Goal: Task Accomplishment & Management: Complete application form

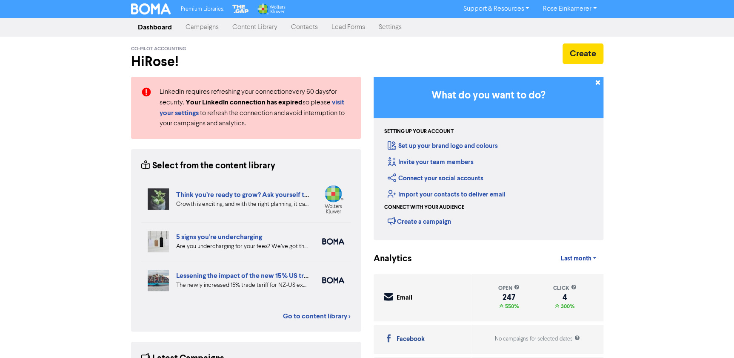
click at [308, 29] on link "Contacts" at bounding box center [304, 27] width 40 height 17
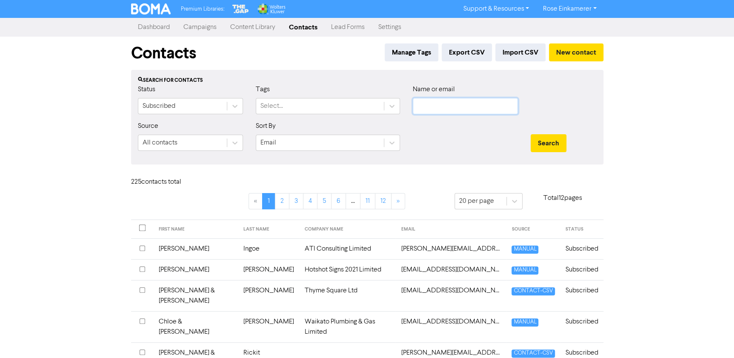
click at [429, 102] on input "text" at bounding box center [465, 106] width 105 height 16
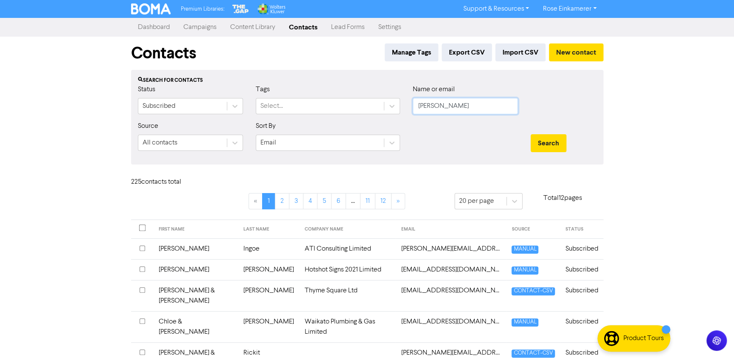
type input "[PERSON_NAME]"
click at [531, 134] on button "Search" at bounding box center [549, 143] width 36 height 18
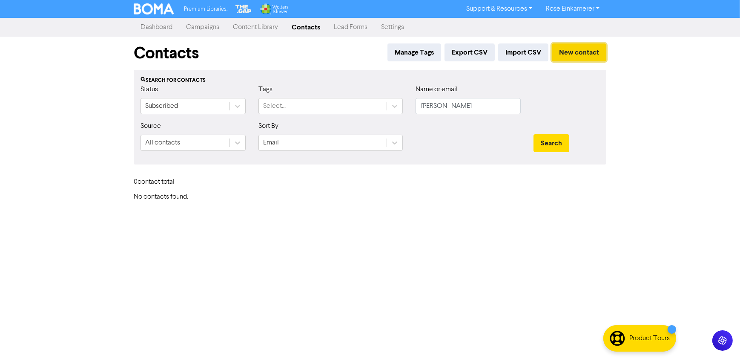
click at [566, 51] on button "New contact" at bounding box center [579, 52] width 54 height 18
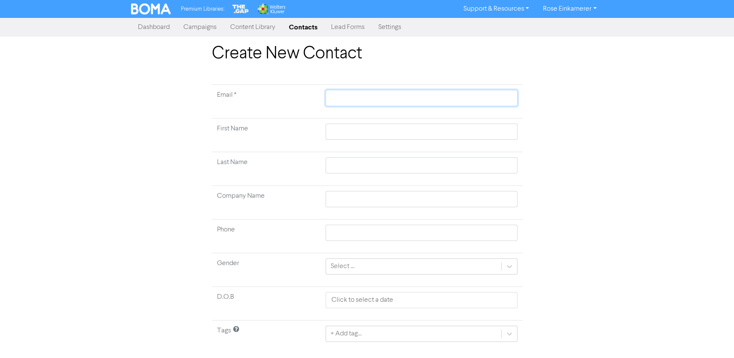
click at [343, 93] on input "text" at bounding box center [422, 98] width 192 height 16
type input "J"
type input "j"
type input "jo"
type input "[PERSON_NAME]"
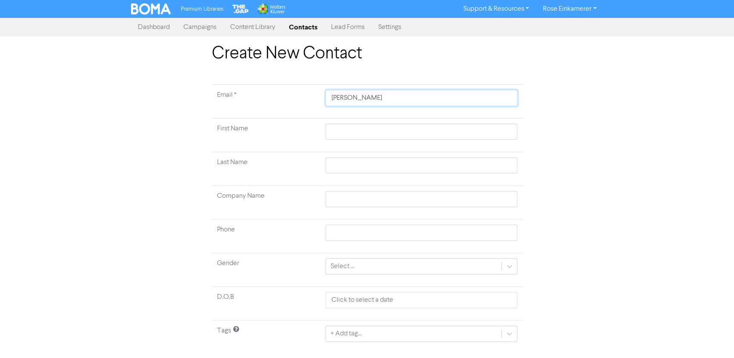
type input "[PERSON_NAME]"
type input "joshu"
type input "[PERSON_NAME]"
type input "[PERSON_NAME]."
type input "[PERSON_NAME].w"
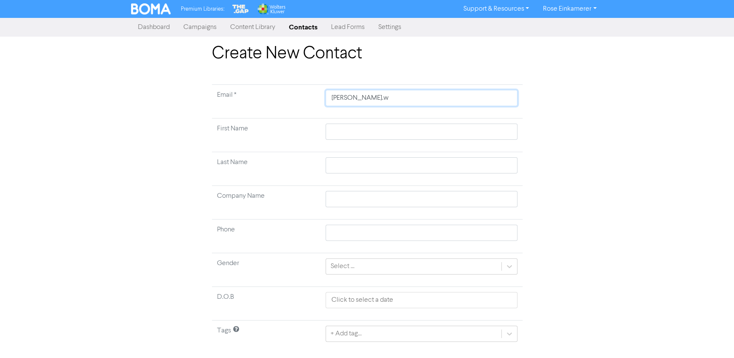
type input "[PERSON_NAME].wa"
type input "[PERSON_NAME].[PERSON_NAME]"
type input "[PERSON_NAME].wainu"
type input "[PERSON_NAME].wainui"
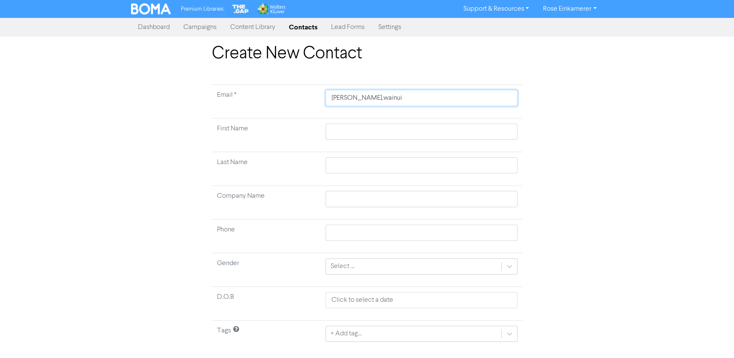
type input "[PERSON_NAME].wainui@"
type input "[PERSON_NAME]"
type input "[PERSON_NAME].wainui@gmai"
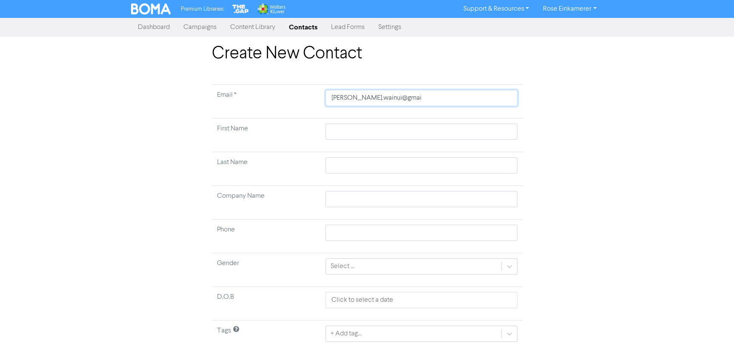
type input "[PERSON_NAME]"
type input "[PERSON_NAME]."
type input "[PERSON_NAME].wainui@gmail.c"
type input "[PERSON_NAME][EMAIL_ADDRESS][DOMAIN_NAME]"
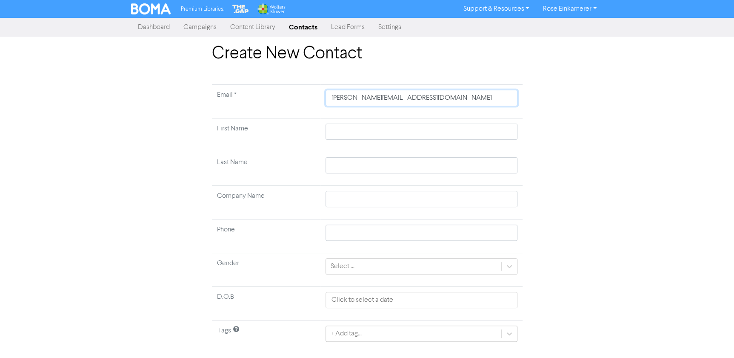
type input "[PERSON_NAME][EMAIL_ADDRESS][DOMAIN_NAME]"
type input "J"
type input "Jo"
type input "[PERSON_NAME]"
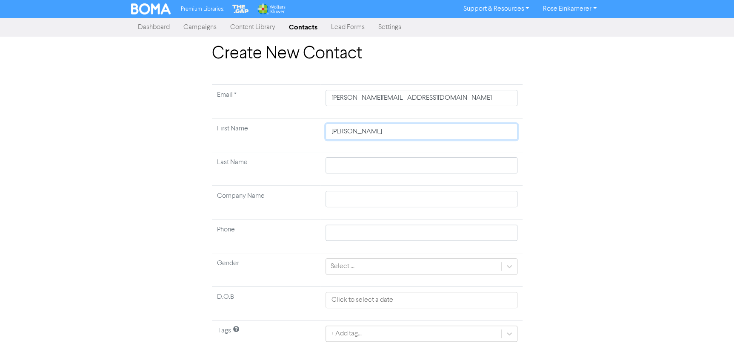
type input "[PERSON_NAME]"
type input "W"
type input "Wa"
type input "Wai"
type input "Waiu"
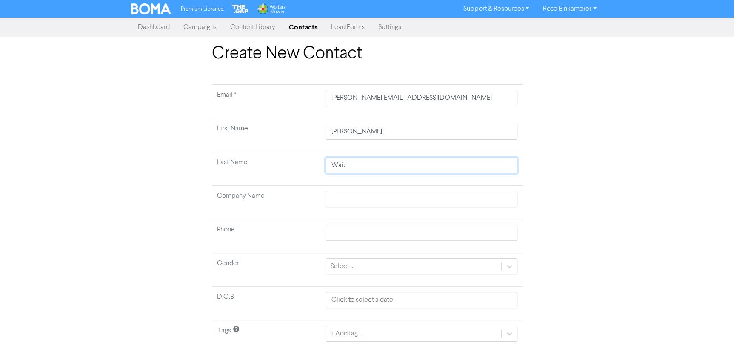
type input "Wai"
type input "Wain"
type input "Wainiu"
type input "Waini"
type input "Wain"
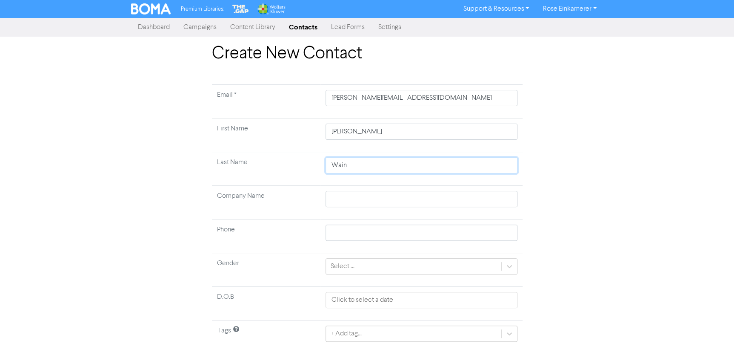
type input "Wainui"
type input "0274195522"
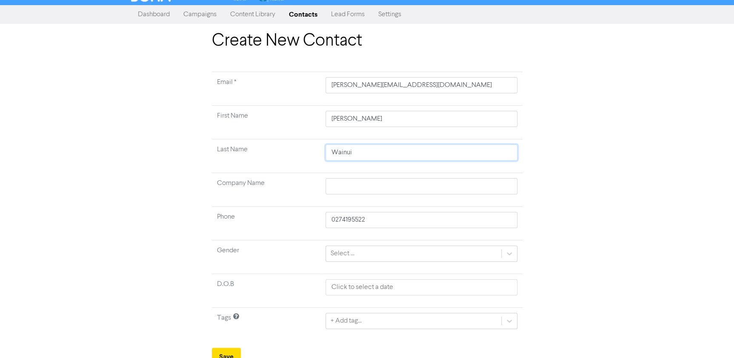
scroll to position [20, 0]
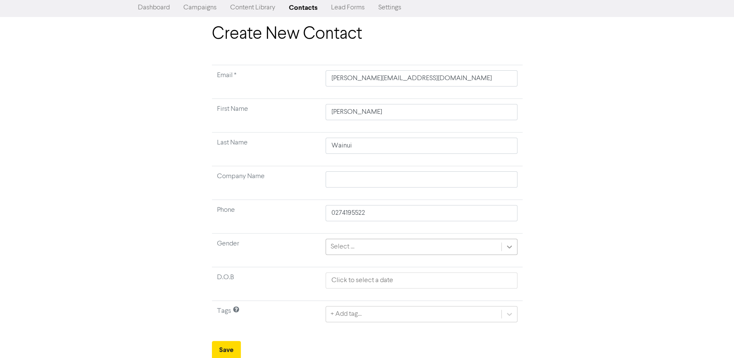
click at [507, 245] on icon at bounding box center [509, 246] width 5 height 3
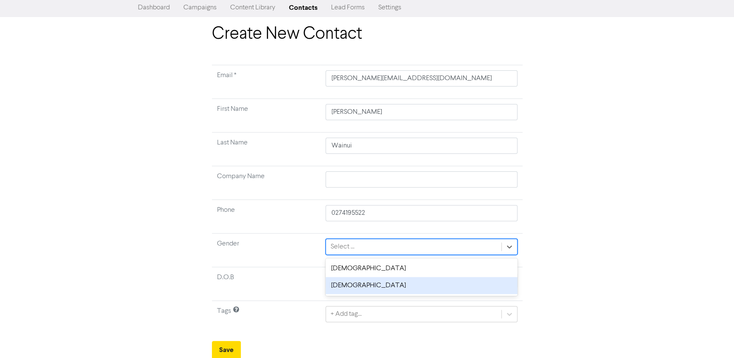
click at [415, 277] on div "[DEMOGRAPHIC_DATA]" at bounding box center [422, 285] width 192 height 17
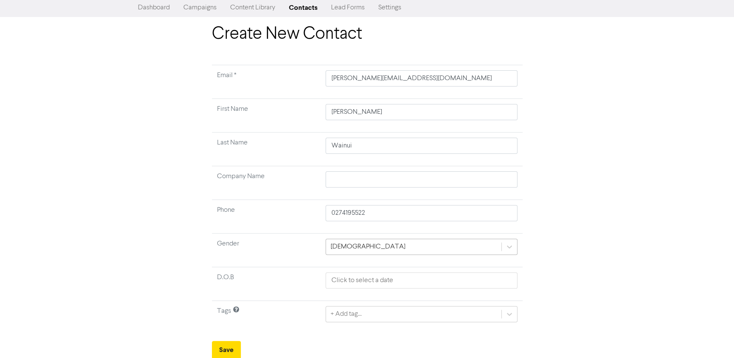
drag, startPoint x: 512, startPoint y: 245, endPoint x: 473, endPoint y: 252, distance: 39.7
click at [511, 245] on icon at bounding box center [509, 246] width 9 height 9
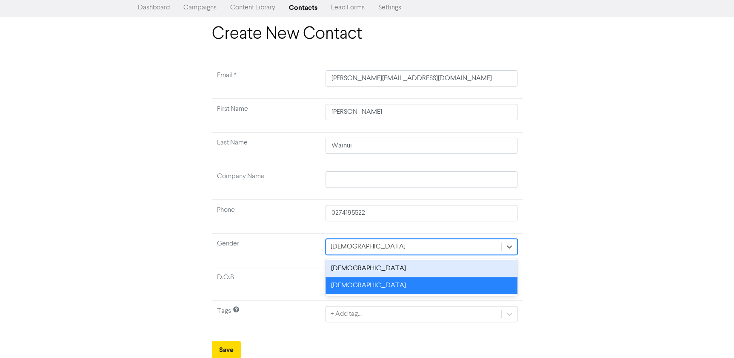
click at [406, 265] on div "[DEMOGRAPHIC_DATA]" at bounding box center [422, 268] width 192 height 17
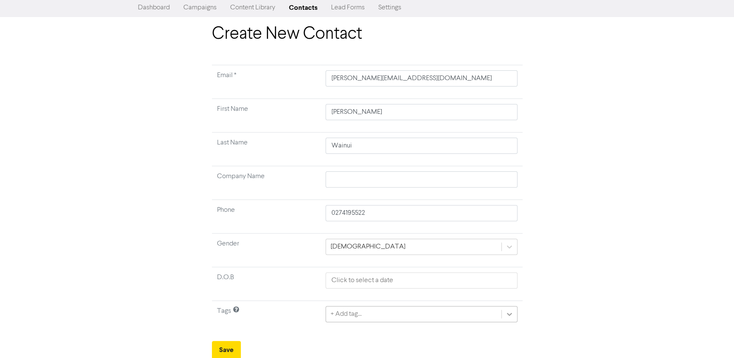
click at [513, 310] on div "+ Add tag..." at bounding box center [422, 314] width 192 height 16
click at [510, 311] on div "option bd - [DATE] focused, 5 of 30. 30 results available. Use Up and Down to c…" at bounding box center [422, 314] width 192 height 16
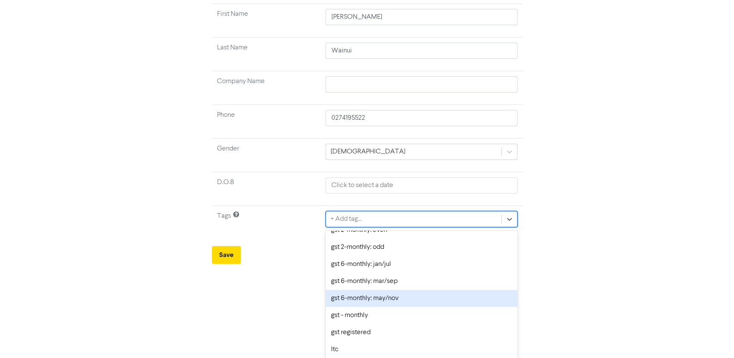
scroll to position [271, 0]
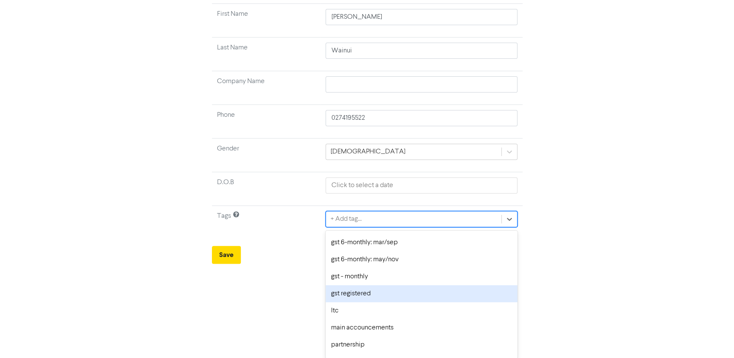
click at [421, 295] on div "gst registered" at bounding box center [422, 293] width 192 height 17
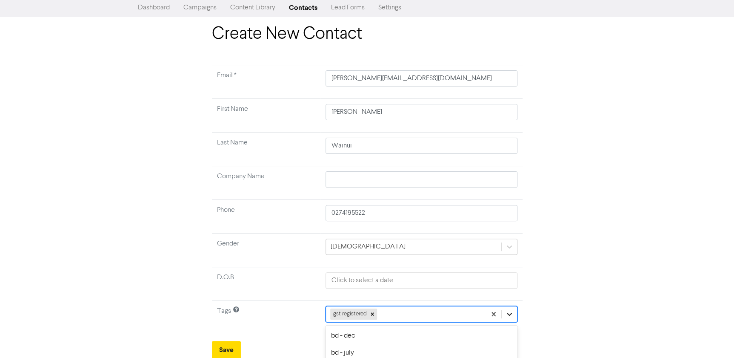
scroll to position [115, 0]
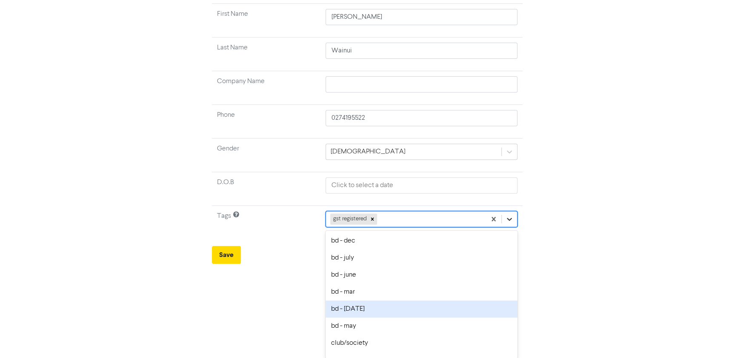
click at [510, 227] on div "option bd - [DATE] focused, 5 of 30. 29 results available. Use Up and Down to c…" at bounding box center [422, 219] width 192 height 16
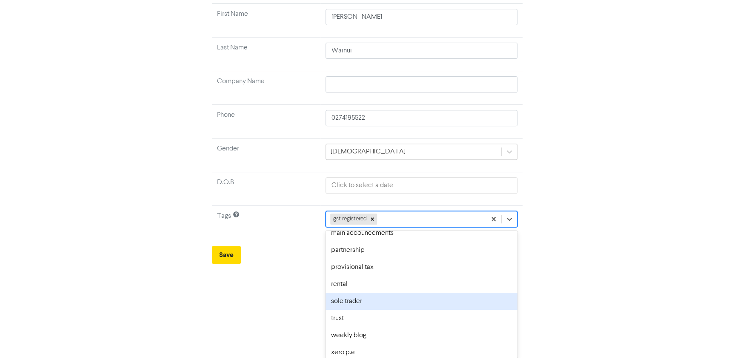
scroll to position [369, 0]
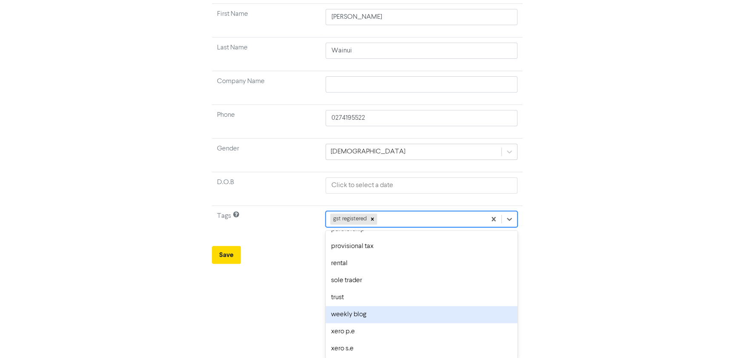
click at [424, 313] on div "weekly blog" at bounding box center [422, 314] width 192 height 17
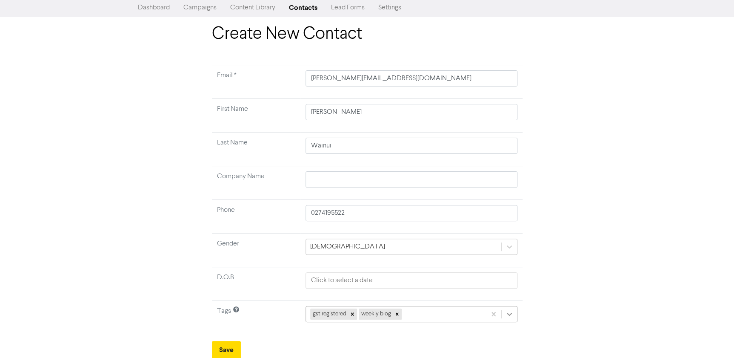
scroll to position [115, 0]
click at [508, 314] on div "gst registered weekly blog" at bounding box center [412, 313] width 212 height 16
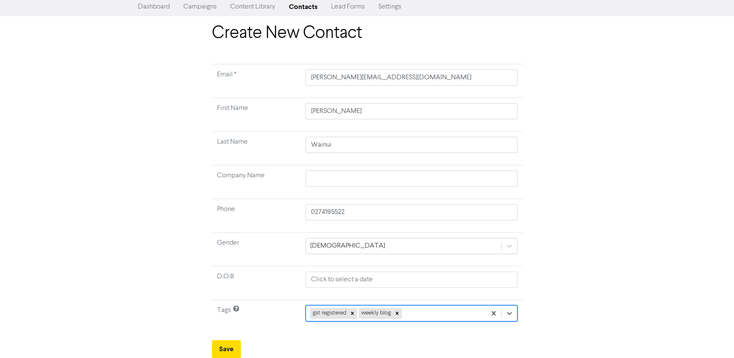
scroll to position [20, 0]
click at [515, 312] on div "28 results available. Select is focused ,type to refine list, press Down to ope…" at bounding box center [412, 314] width 212 height 16
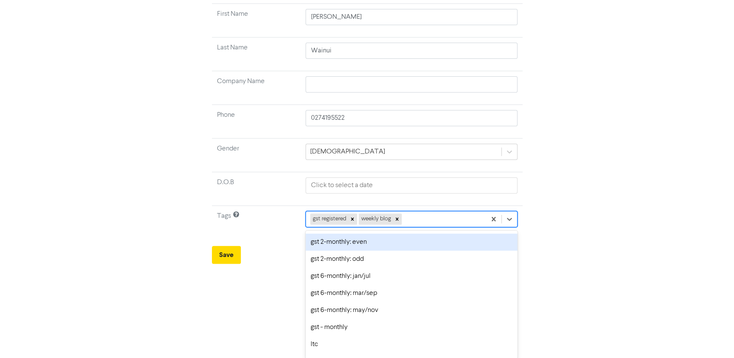
scroll to position [232, 0]
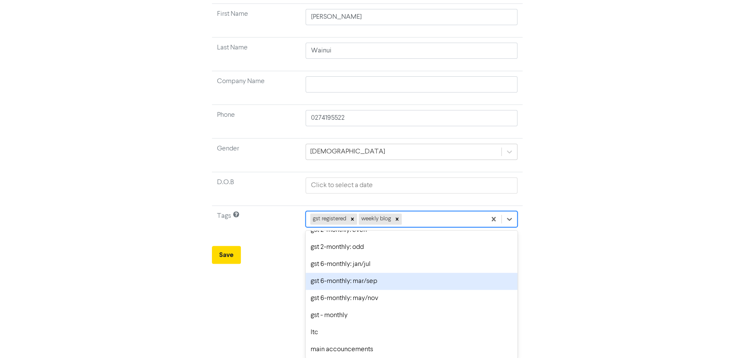
click at [459, 287] on div "gst 6-monthly: mar/sep" at bounding box center [412, 280] width 212 height 17
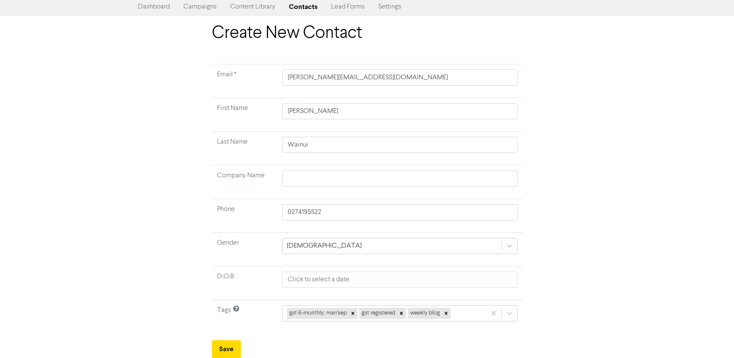
scroll to position [20, 0]
click at [224, 351] on button "Save" at bounding box center [226, 350] width 29 height 18
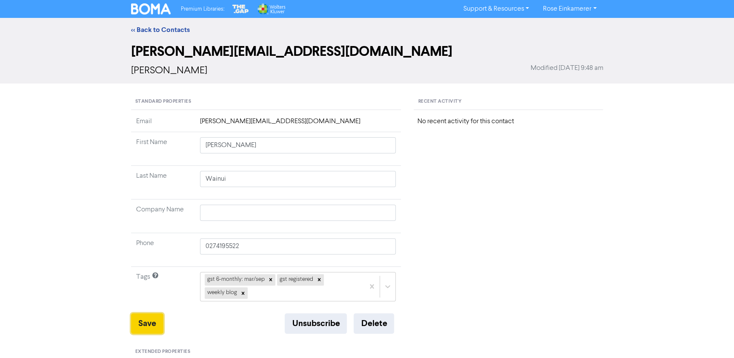
drag, startPoint x: 159, startPoint y: 317, endPoint x: 169, endPoint y: 310, distance: 11.8
click at [159, 317] on button "Save" at bounding box center [147, 323] width 32 height 20
